Goal: Navigation & Orientation: Find specific page/section

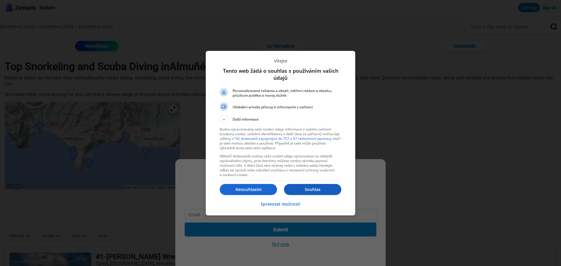
click at [317, 191] on p "Souhlas" at bounding box center [312, 190] width 57 height 6
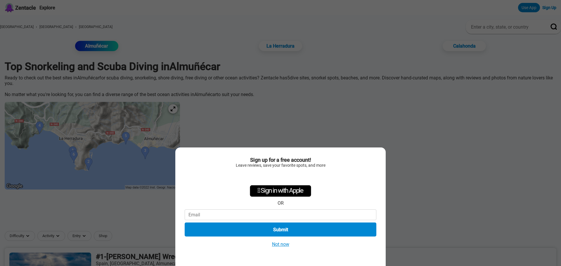
click at [282, 245] on button "Not now" at bounding box center [280, 244] width 21 height 6
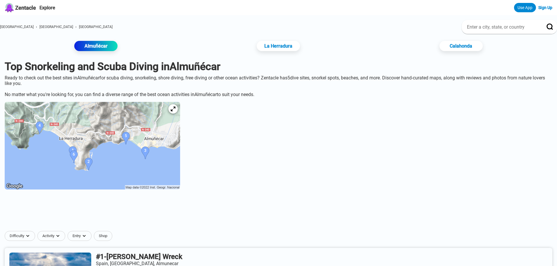
click at [164, 157] on img at bounding box center [92, 146] width 175 height 88
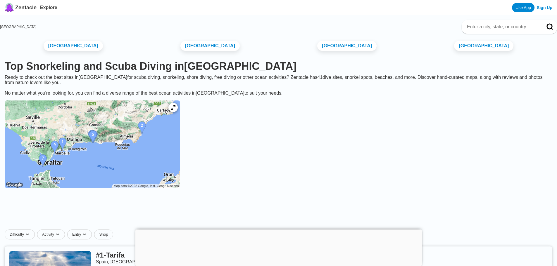
click at [141, 156] on img at bounding box center [92, 145] width 175 height 88
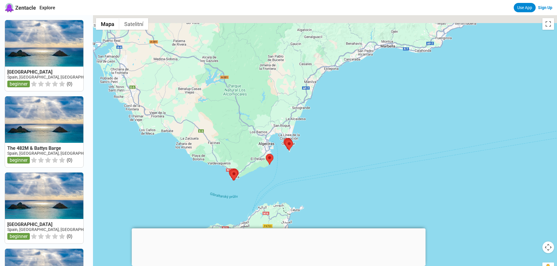
drag, startPoint x: 455, startPoint y: 44, endPoint x: 339, endPoint y: 149, distance: 156.5
click at [339, 149] on div at bounding box center [325, 148] width 464 height 266
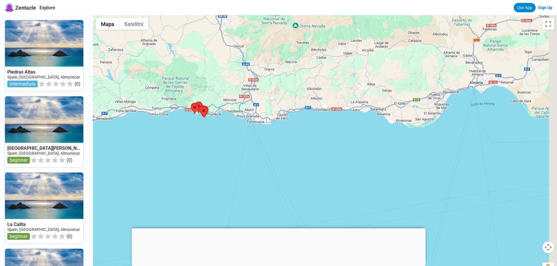
drag, startPoint x: 432, startPoint y: 137, endPoint x: 335, endPoint y: 130, distance: 97.9
click at [336, 130] on div at bounding box center [325, 148] width 464 height 266
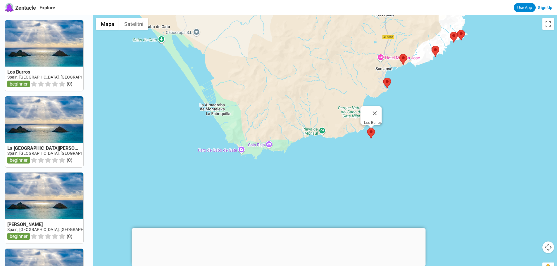
click at [367, 128] on area at bounding box center [367, 128] width 0 height 0
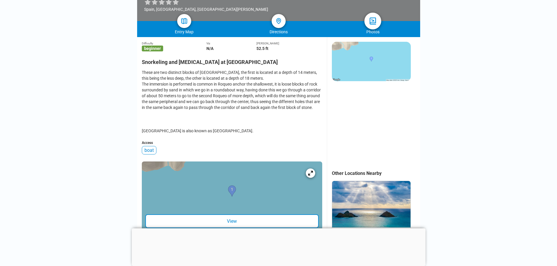
scroll to position [234, 0]
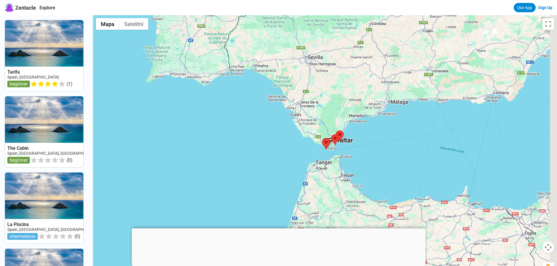
drag, startPoint x: 470, startPoint y: 92, endPoint x: 289, endPoint y: 130, distance: 185.5
click at [292, 128] on div at bounding box center [325, 148] width 464 height 266
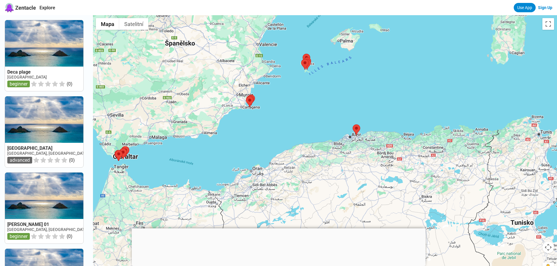
drag, startPoint x: 337, startPoint y: 136, endPoint x: 364, endPoint y: 158, distance: 34.7
click at [364, 158] on div at bounding box center [325, 148] width 464 height 266
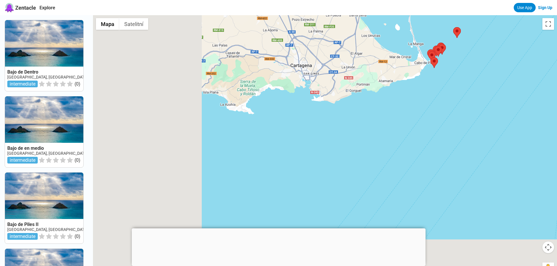
drag, startPoint x: 282, startPoint y: 152, endPoint x: 415, endPoint y: 64, distance: 159.5
click at [414, 65] on div at bounding box center [325, 148] width 464 height 266
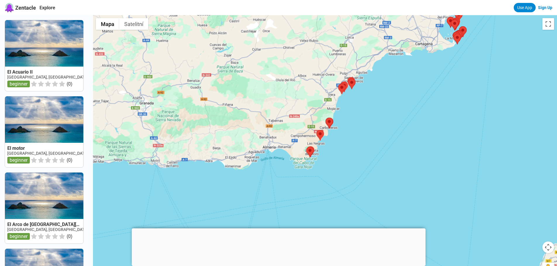
drag, startPoint x: 295, startPoint y: 151, endPoint x: 310, endPoint y: 139, distance: 18.7
click at [310, 139] on div at bounding box center [325, 148] width 464 height 266
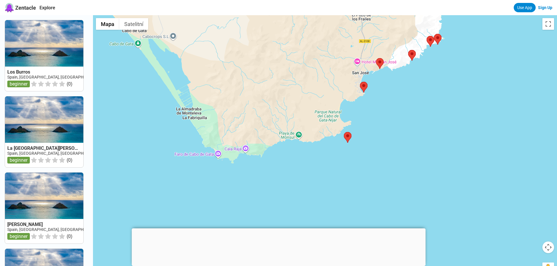
drag, startPoint x: 418, startPoint y: 69, endPoint x: 369, endPoint y: 136, distance: 82.9
click at [369, 136] on div at bounding box center [325, 148] width 464 height 266
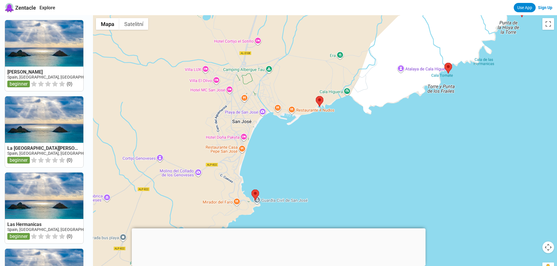
click at [261, 201] on div at bounding box center [325, 148] width 464 height 266
click at [316, 96] on area at bounding box center [316, 96] width 0 height 0
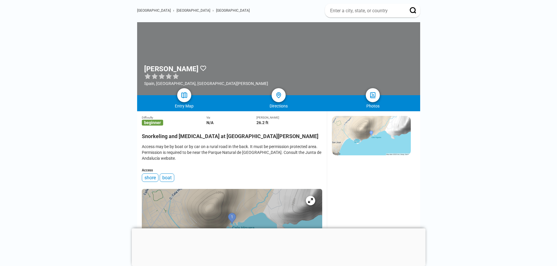
scroll to position [146, 0]
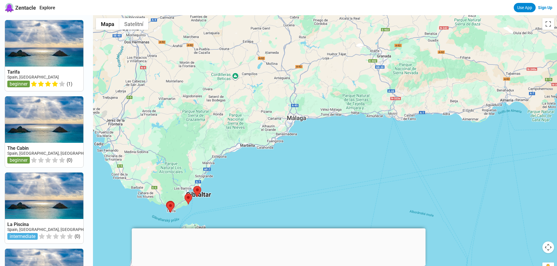
drag, startPoint x: 448, startPoint y: 111, endPoint x: 294, endPoint y: 164, distance: 163.1
click at [291, 176] on div at bounding box center [325, 148] width 464 height 266
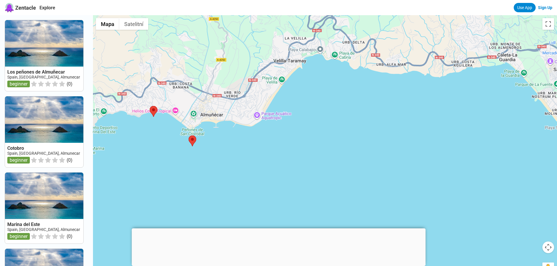
drag, startPoint x: 154, startPoint y: 128, endPoint x: 178, endPoint y: 130, distance: 23.4
click at [178, 130] on div at bounding box center [325, 148] width 464 height 266
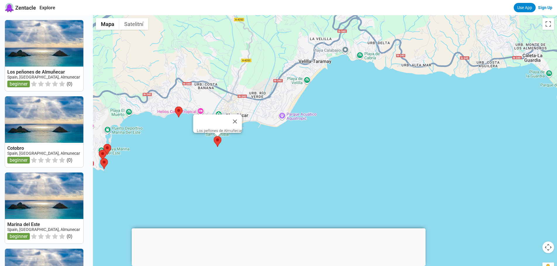
click at [214, 136] on area at bounding box center [214, 136] width 0 height 0
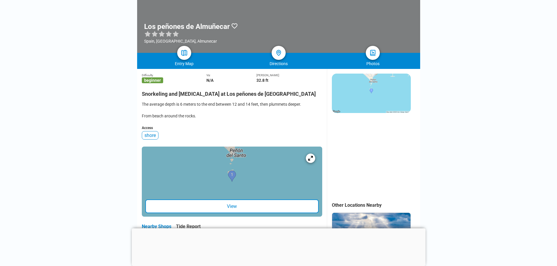
scroll to position [88, 0]
